Goal: Information Seeking & Learning: Learn about a topic

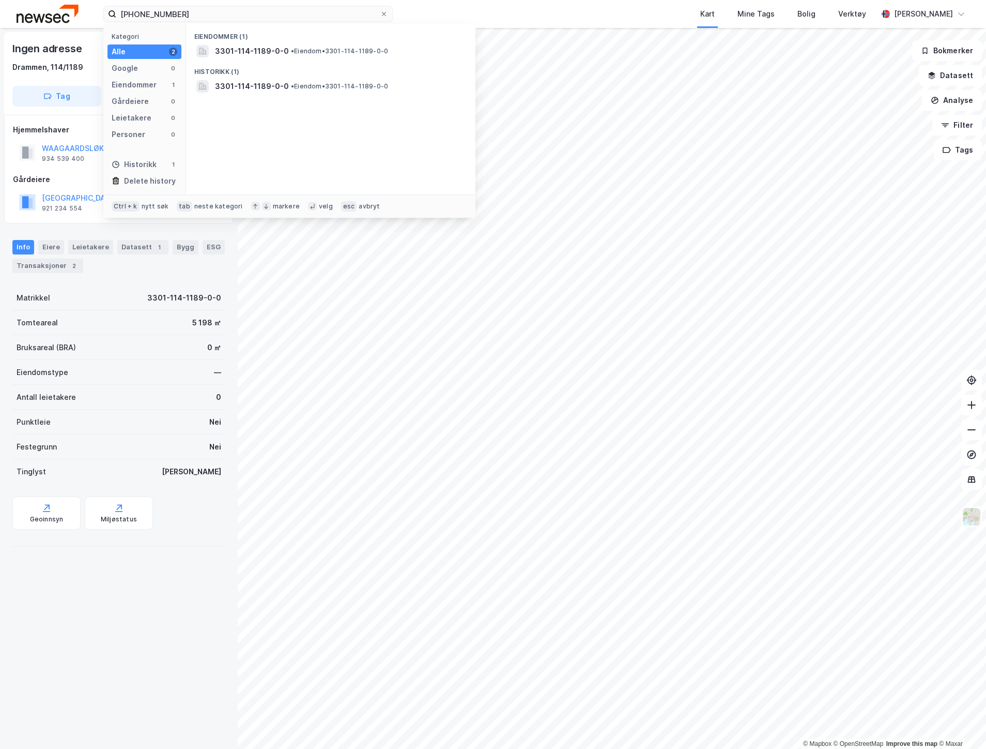
click at [49, 18] on div "[PHONE_NUMBER] Kategori Alle 2 Google 0 Eiendommer 1 Gårdeiere 0 Leietakere 0 P…" at bounding box center [493, 14] width 986 height 28
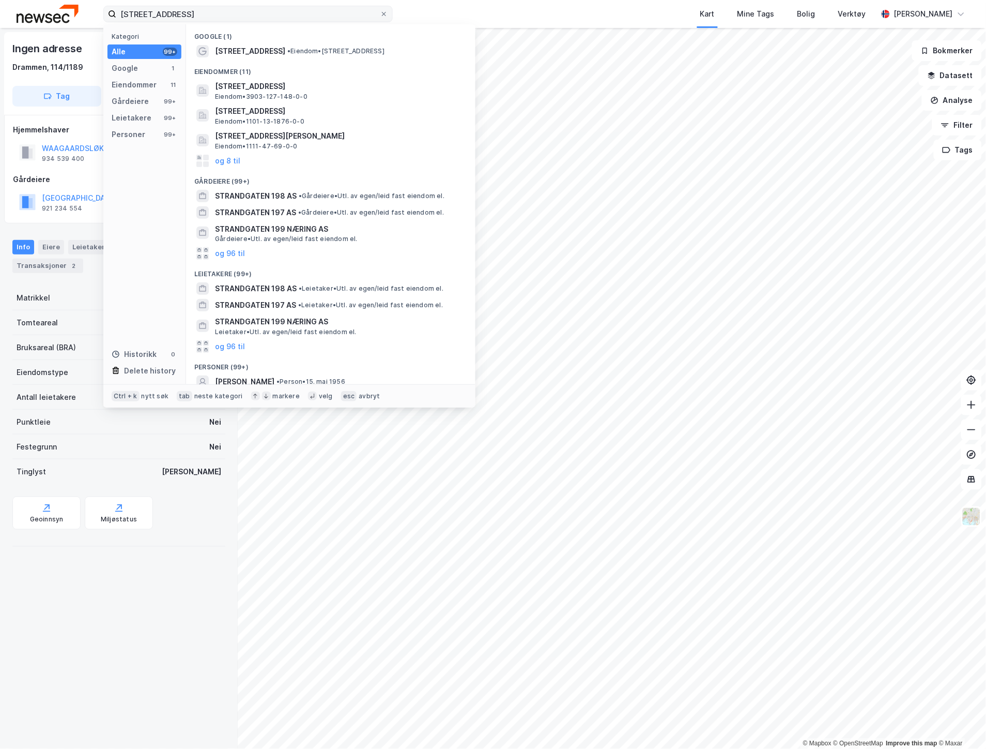
click at [163, 13] on input "[STREET_ADDRESS]" at bounding box center [248, 14] width 264 height 16
click at [165, 14] on input "[STREET_ADDRESS]" at bounding box center [248, 14] width 264 height 16
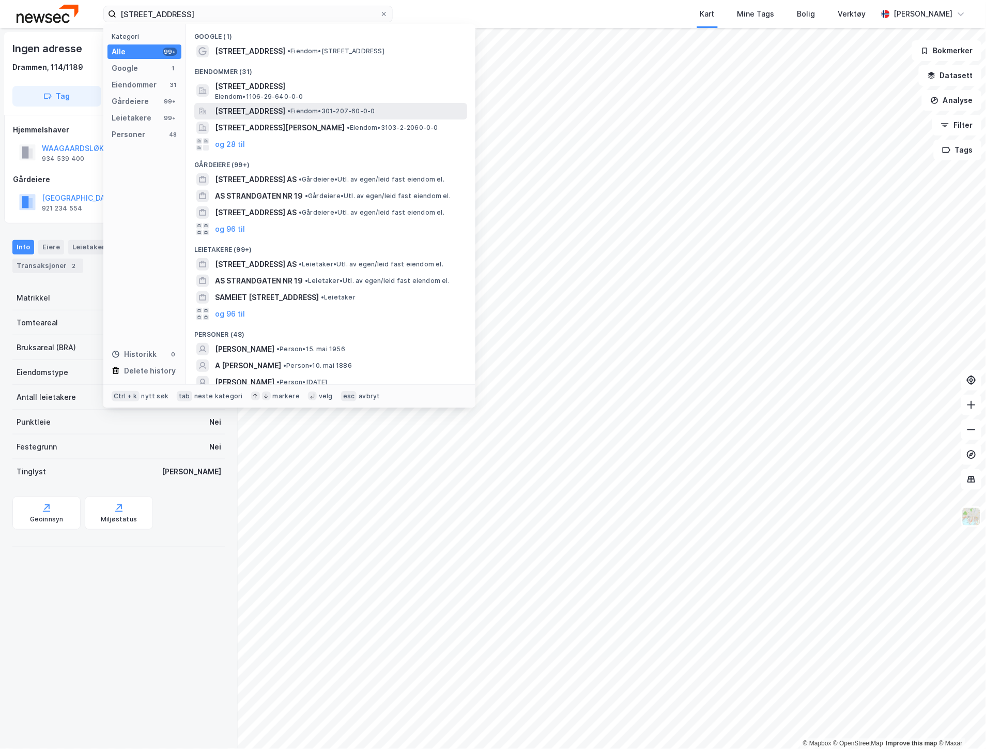
click at [276, 109] on span "[STREET_ADDRESS]" at bounding box center [250, 111] width 70 height 12
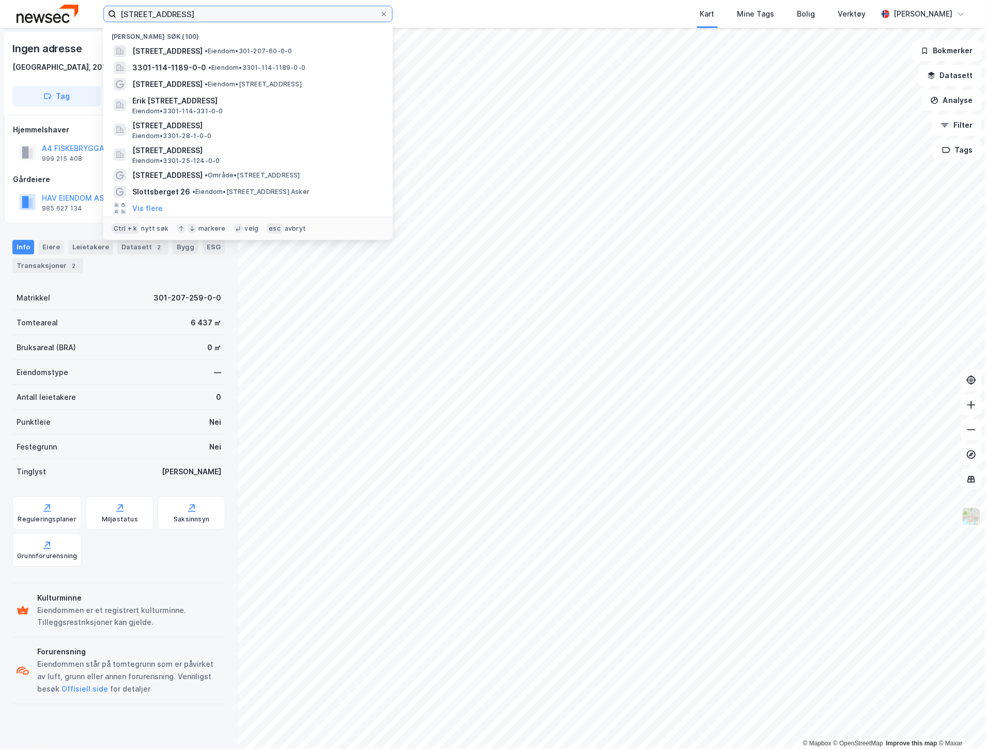
drag, startPoint x: 272, startPoint y: 9, endPoint x: 135, endPoint y: 14, distance: 137.1
click at [135, 14] on input "[STREET_ADDRESS]" at bounding box center [248, 14] width 264 height 16
click at [220, 14] on input "[STREET_ADDRESS]" at bounding box center [248, 14] width 264 height 16
drag, startPoint x: 200, startPoint y: 19, endPoint x: 37, endPoint y: 25, distance: 162.4
click at [37, 25] on div "[STREET_ADDRESS] Nylige søk (100) [STREET_ADDRESS] • Eiendom • 301-207-60-0-0 3…" at bounding box center [493, 14] width 986 height 28
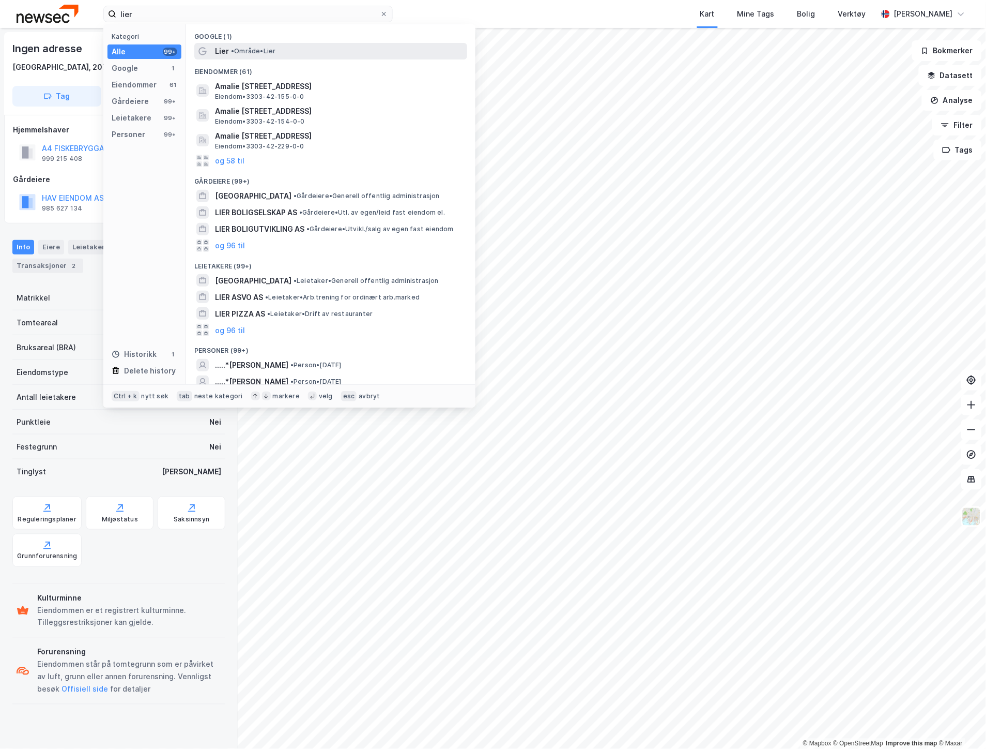
click at [229, 51] on div "Lier • Område • Lier" at bounding box center [340, 51] width 250 height 12
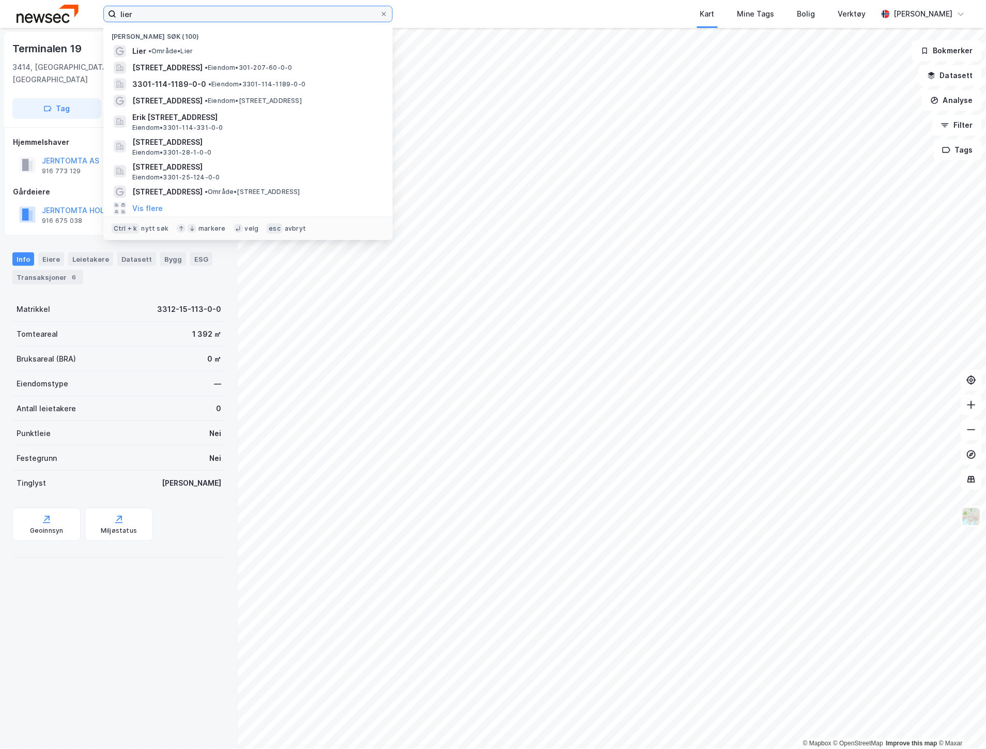
drag, startPoint x: 91, startPoint y: 17, endPoint x: 64, endPoint y: 17, distance: 27.4
click at [64, 17] on div "lier Nylige søk (100) Lier • Område • [STREET_ADDRESS] • Eiendom • 301-207-60-0…" at bounding box center [493, 14] width 986 height 28
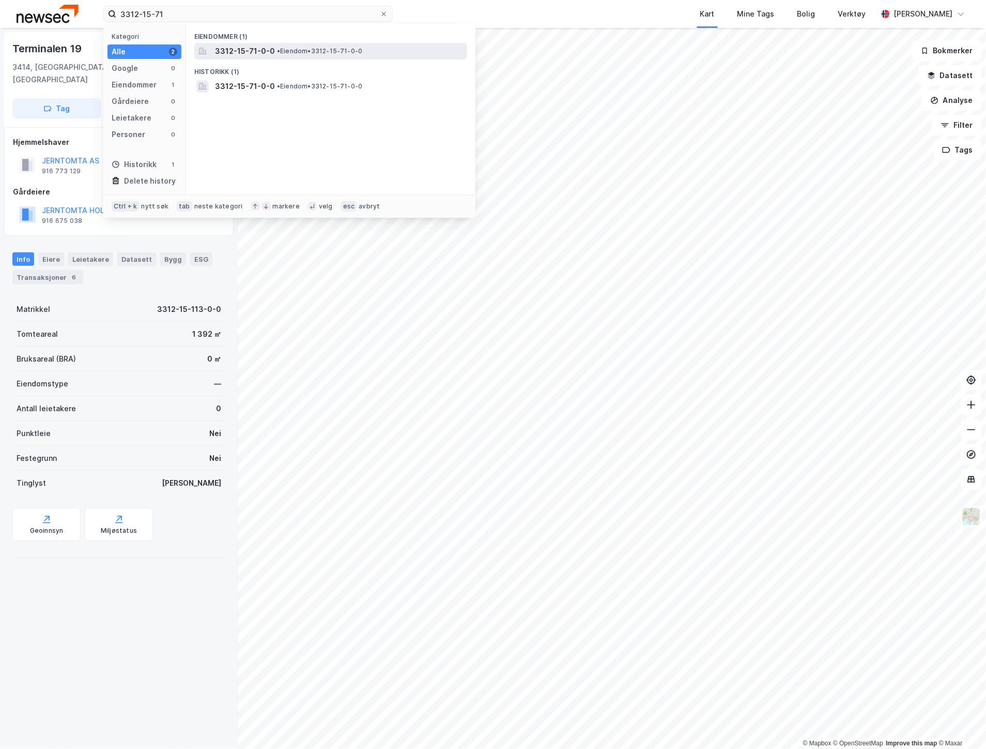
click at [270, 50] on span "3312-15-71-0-0" at bounding box center [245, 51] width 60 height 12
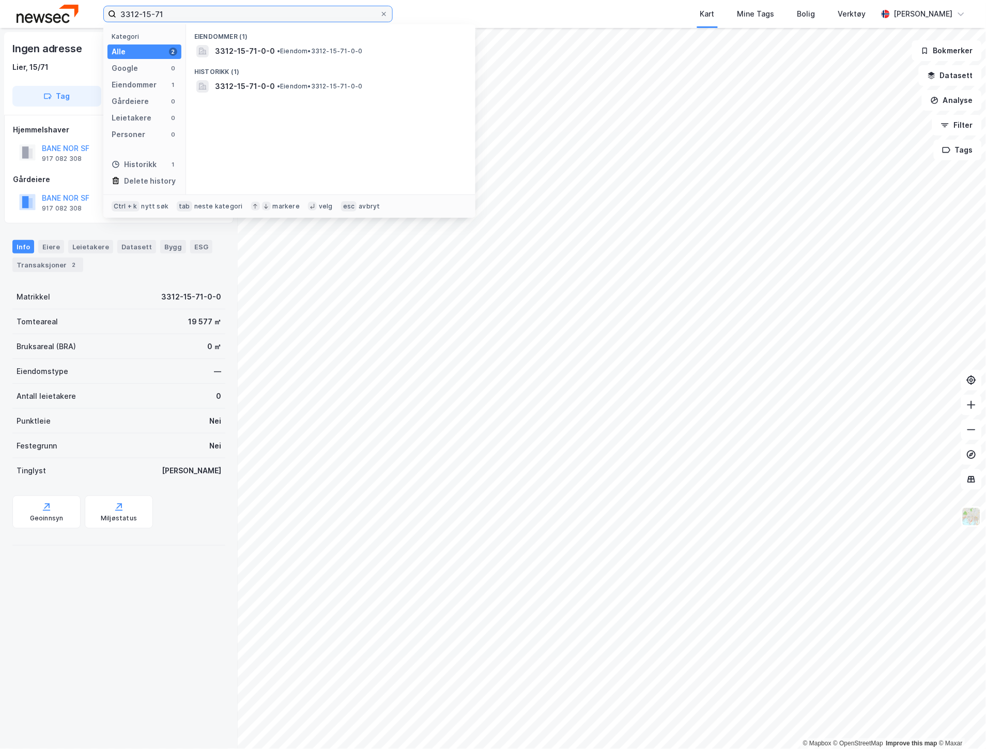
click at [210, 13] on input "3312-15-71" at bounding box center [248, 14] width 264 height 16
click at [233, 48] on span "3312-15-112-0-0" at bounding box center [247, 51] width 64 height 12
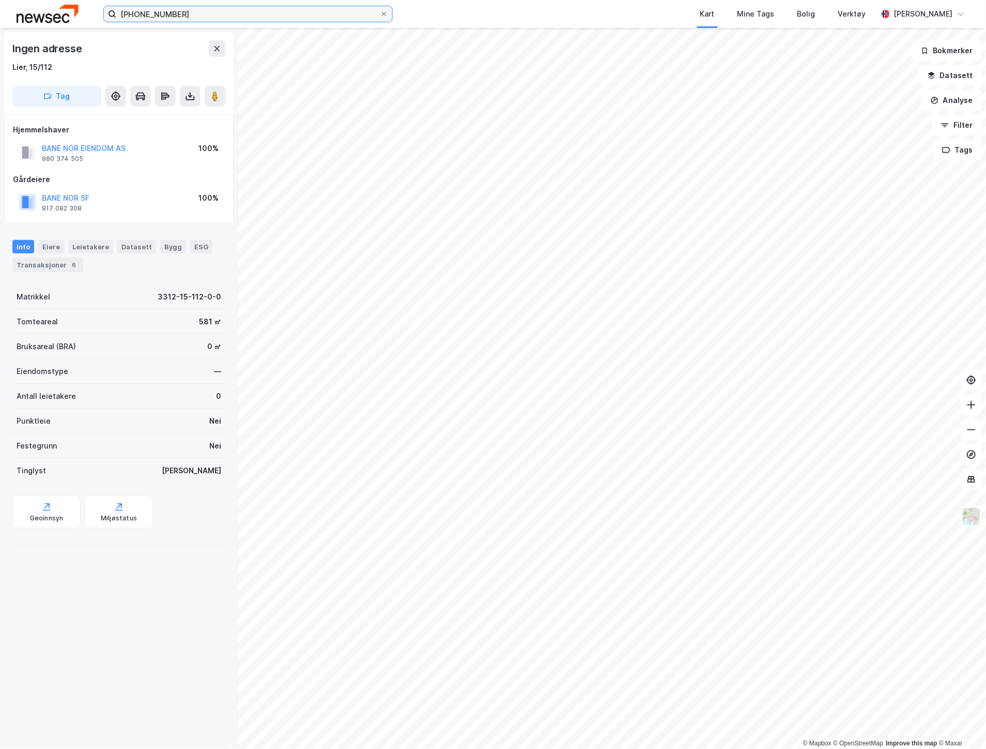
click at [223, 12] on input "[PHONE_NUMBER]" at bounding box center [248, 14] width 264 height 16
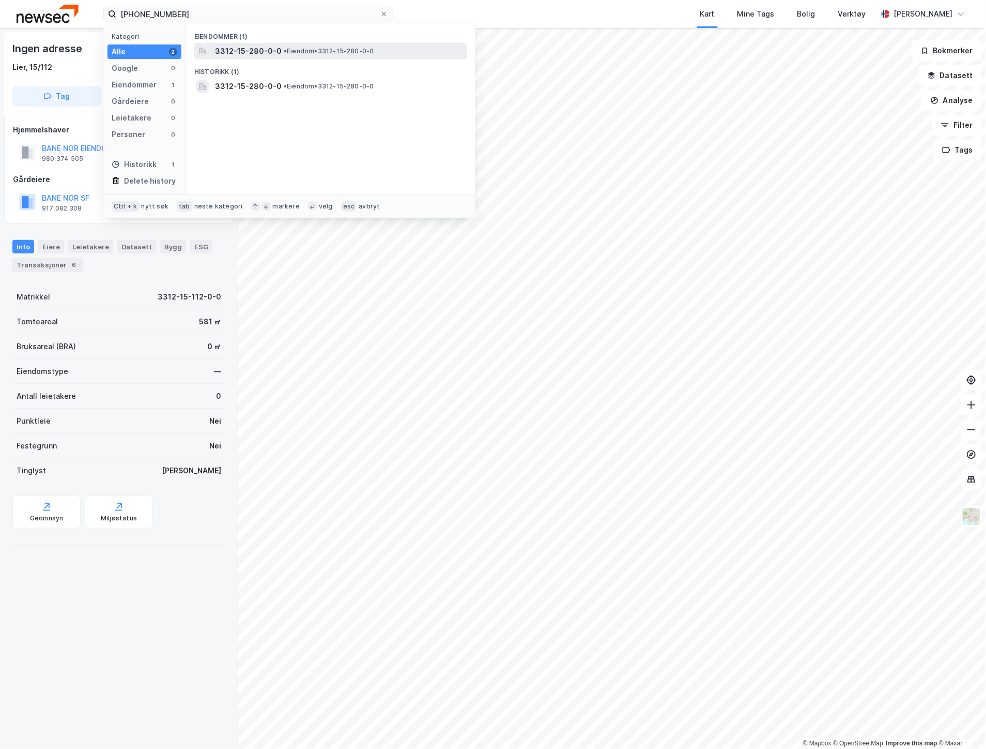
click at [254, 53] on span "3312-15-280-0-0" at bounding box center [248, 51] width 67 height 12
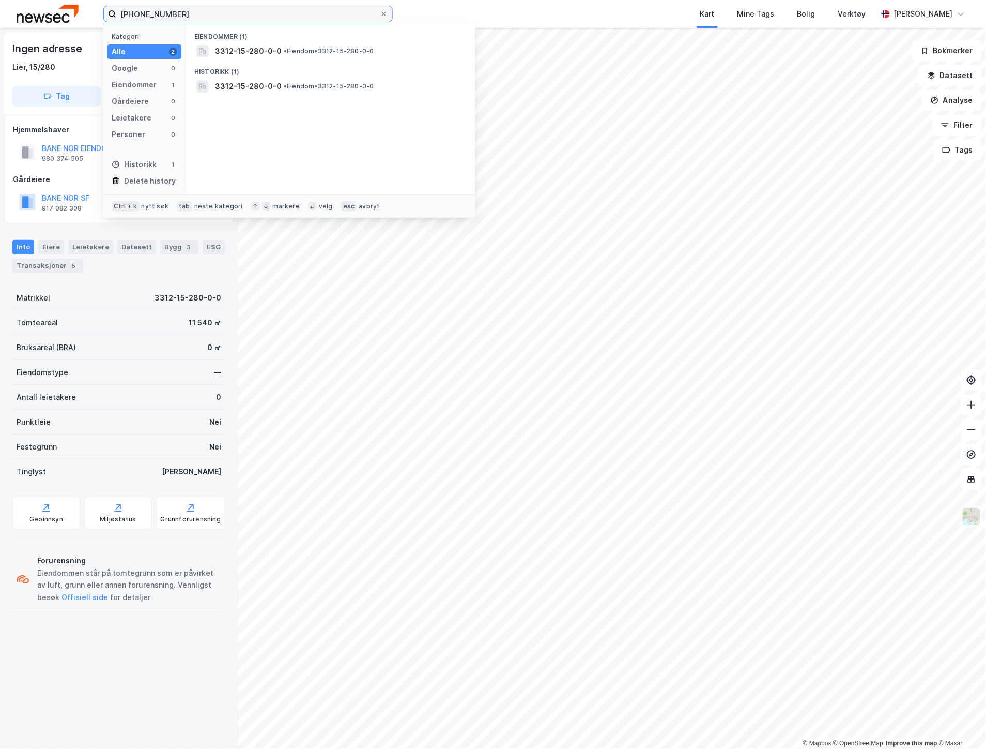
drag, startPoint x: 193, startPoint y: 11, endPoint x: 148, endPoint y: 13, distance: 45.6
click at [148, 13] on input "[PHONE_NUMBER]" at bounding box center [248, 14] width 264 height 16
type input "3312-16-72"
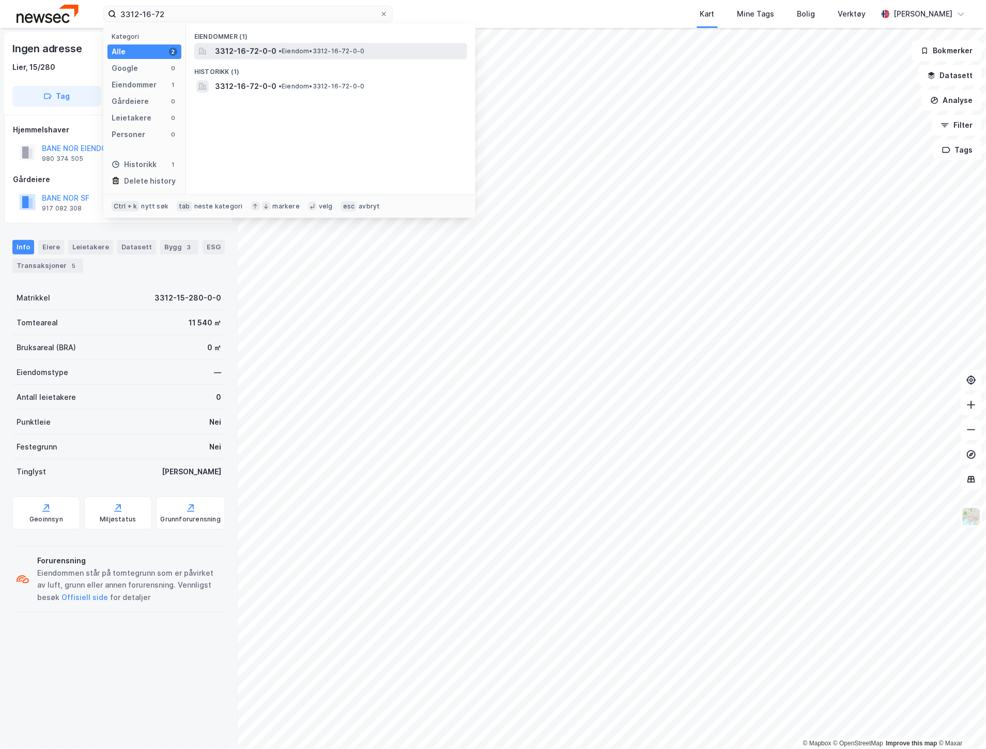
click at [233, 47] on span "3312-16-72-0-0" at bounding box center [246, 51] width 62 height 12
